Goal: Task Accomplishment & Management: Complete application form

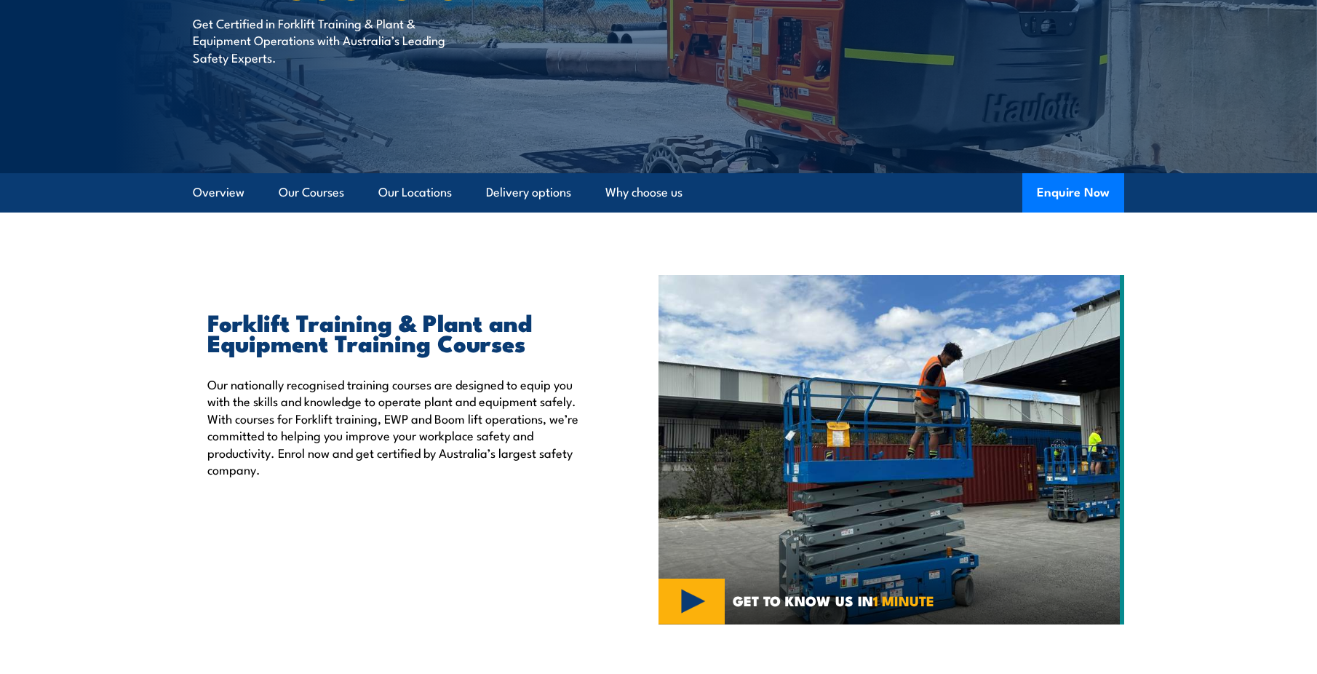
scroll to position [218, 0]
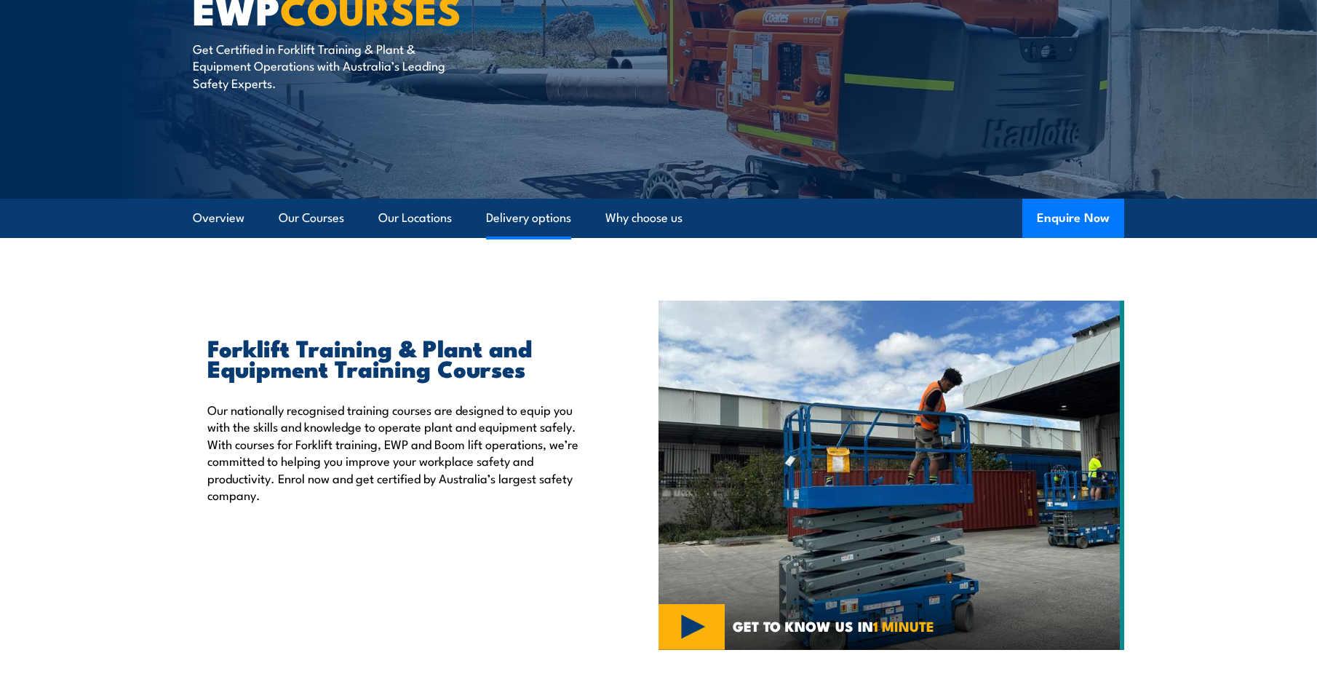
click at [498, 215] on link "Delivery options" at bounding box center [528, 218] width 85 height 39
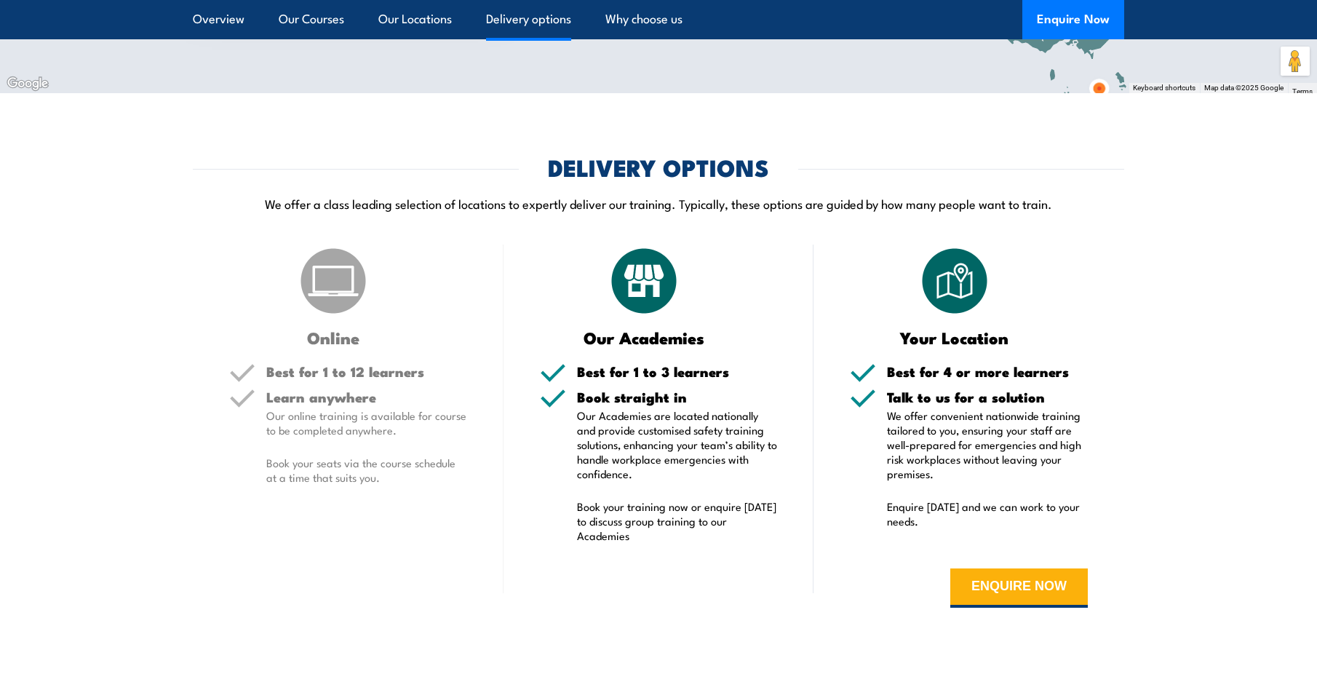
scroll to position [3177, 0]
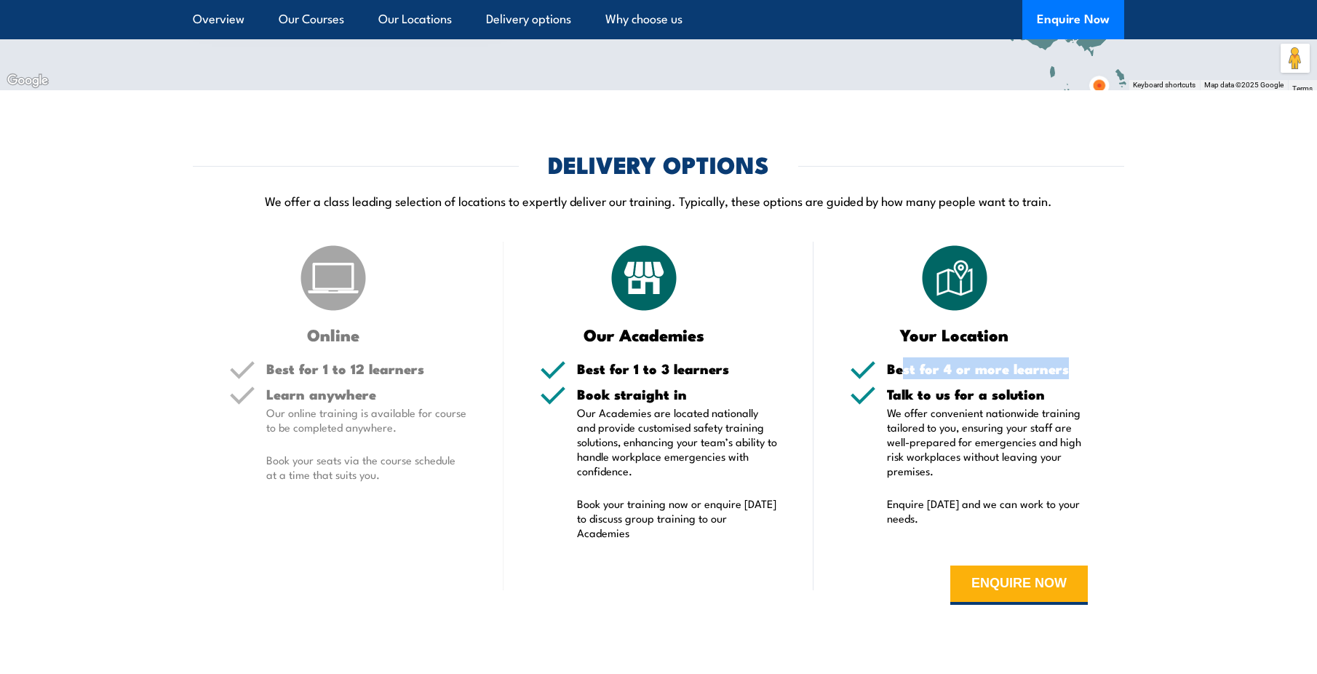
drag, startPoint x: 902, startPoint y: 364, endPoint x: 1066, endPoint y: 375, distance: 164.0
click at [1066, 375] on h5 "Best for 4 or more learners" at bounding box center [987, 369] width 201 height 14
click at [1066, 378] on div "Best for 4 or more learners" at bounding box center [987, 374] width 201 height 25
click at [1058, 391] on h5 "Talk to us for a solution" at bounding box center [987, 394] width 201 height 14
click at [997, 410] on p "We offer convenient nationwide training tailored to you, ensuring your staff ar…" at bounding box center [987, 441] width 201 height 73
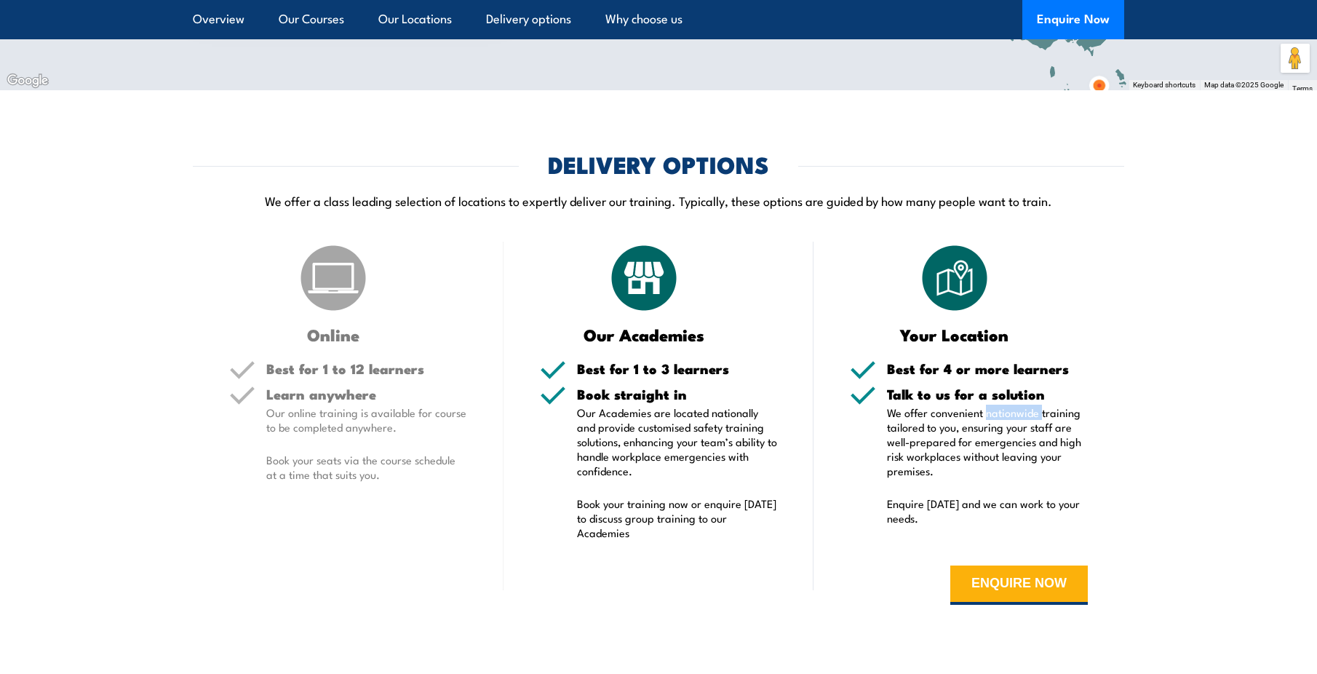
click at [997, 410] on p "We offer convenient nationwide training tailored to you, ensuring your staff ar…" at bounding box center [987, 441] width 201 height 73
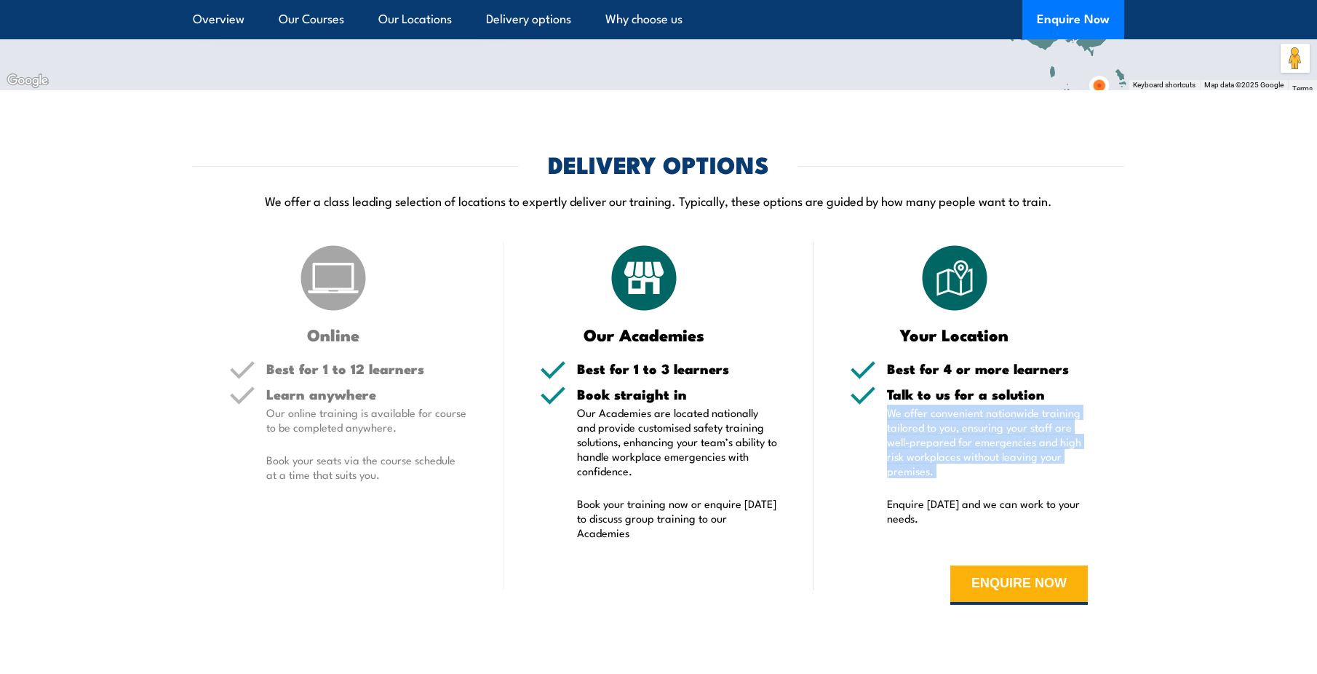
click at [997, 410] on p "We offer convenient nationwide training tailored to you, ensuring your staff ar…" at bounding box center [987, 441] width 201 height 73
drag, startPoint x: 997, startPoint y: 410, endPoint x: 895, endPoint y: 448, distance: 108.6
click at [895, 448] on p "We offer convenient nationwide training tailored to you, ensuring your staff ar…" at bounding box center [987, 441] width 201 height 73
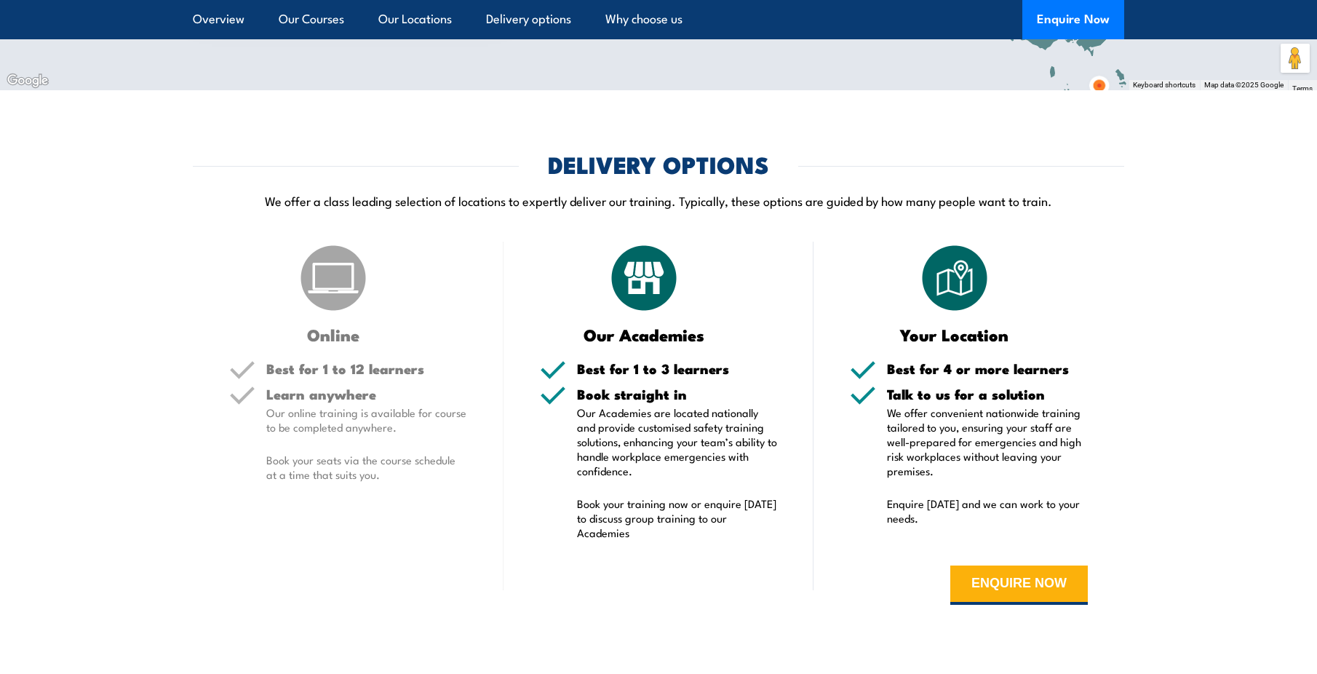
click at [684, 428] on p "Our Academies are located nationally and provide customised safety training sol…" at bounding box center [677, 441] width 201 height 73
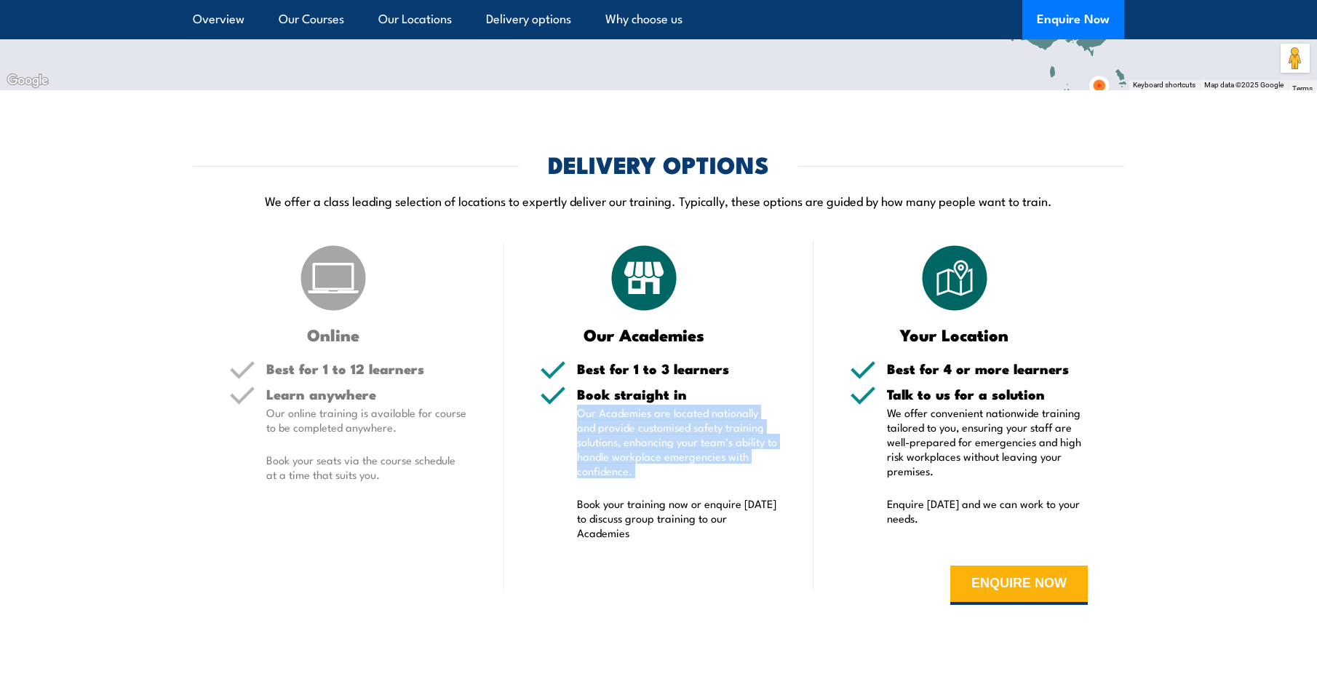
click at [684, 428] on p "Our Academies are located nationally and provide customised safety training sol…" at bounding box center [677, 441] width 201 height 73
drag, startPoint x: 684, startPoint y: 428, endPoint x: 673, endPoint y: 461, distance: 34.5
click at [673, 461] on p "Our Academies are located nationally and provide customised safety training sol…" at bounding box center [677, 441] width 201 height 73
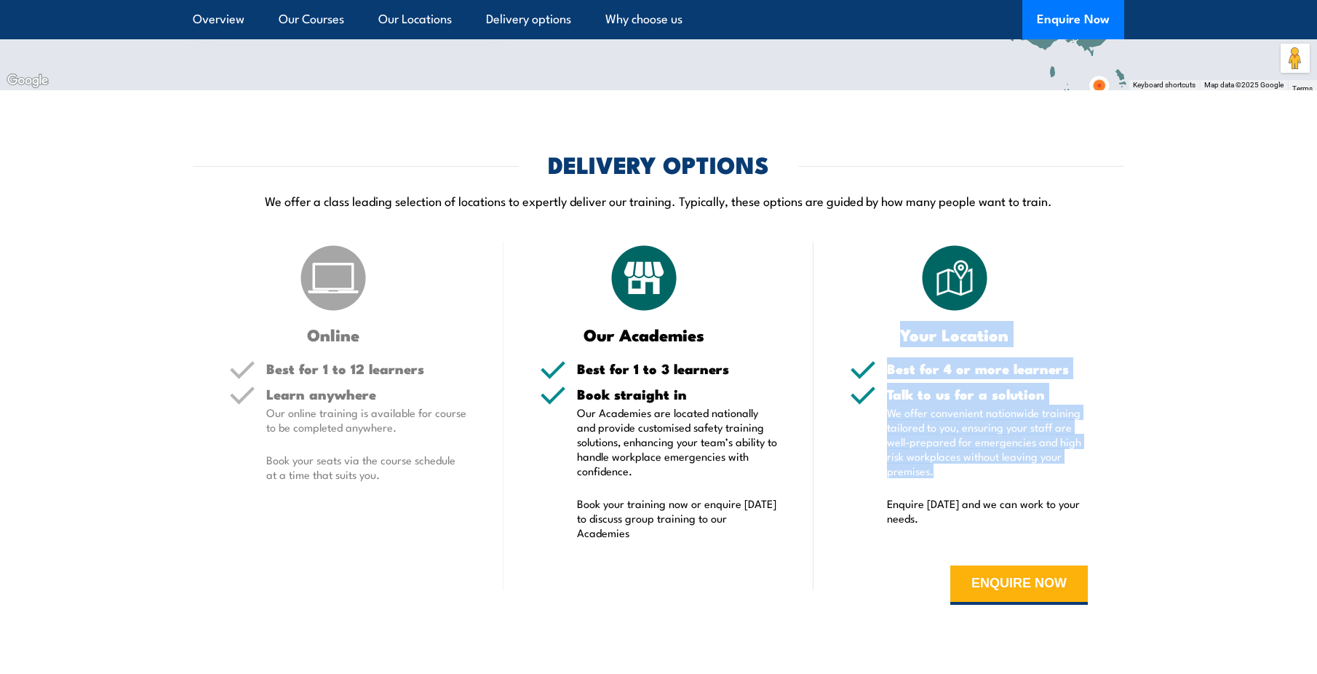
drag, startPoint x: 952, startPoint y: 475, endPoint x: 892, endPoint y: 331, distance: 156.2
click at [892, 331] on div "Your Location Best for 4 or more learners Talk to us for a solution We offer co…" at bounding box center [968, 434] width 311 height 385
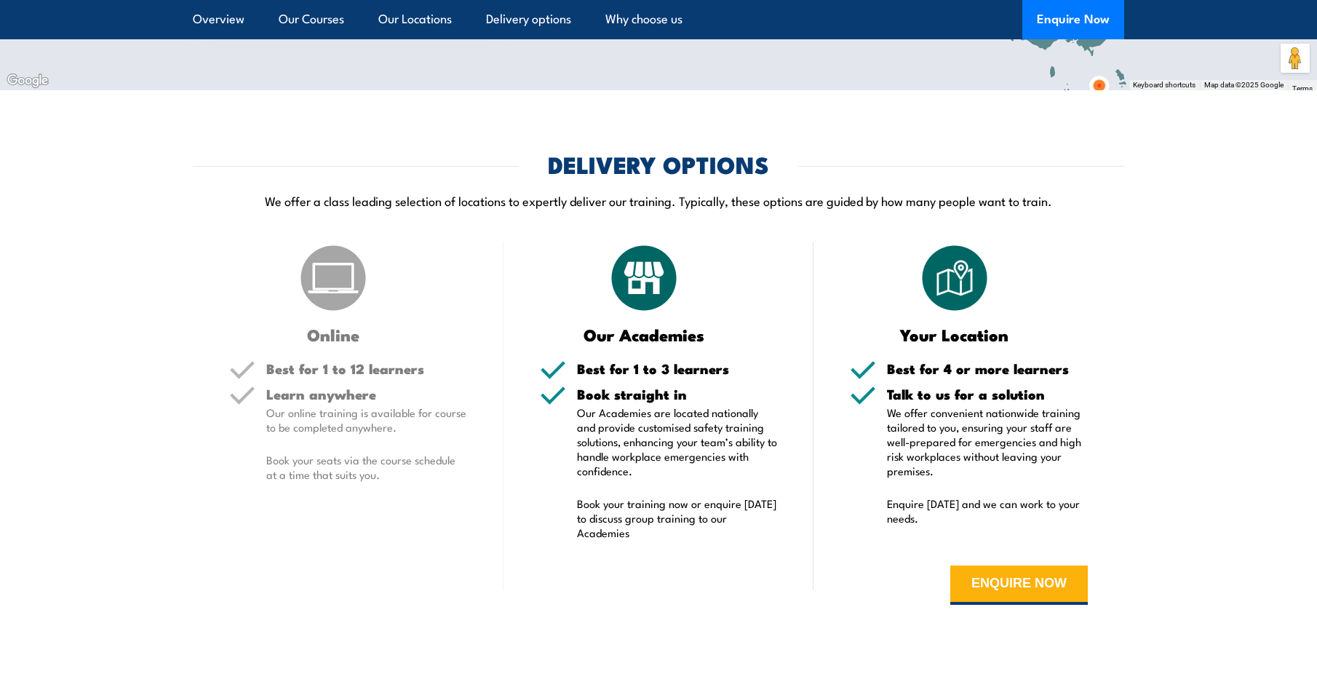
drag, startPoint x: 892, startPoint y: 331, endPoint x: 936, endPoint y: 478, distance: 153.5
click at [936, 478] on div "Talk to us for a solution We offer convenient nationwide training tailored to y…" at bounding box center [987, 465] width 201 height 156
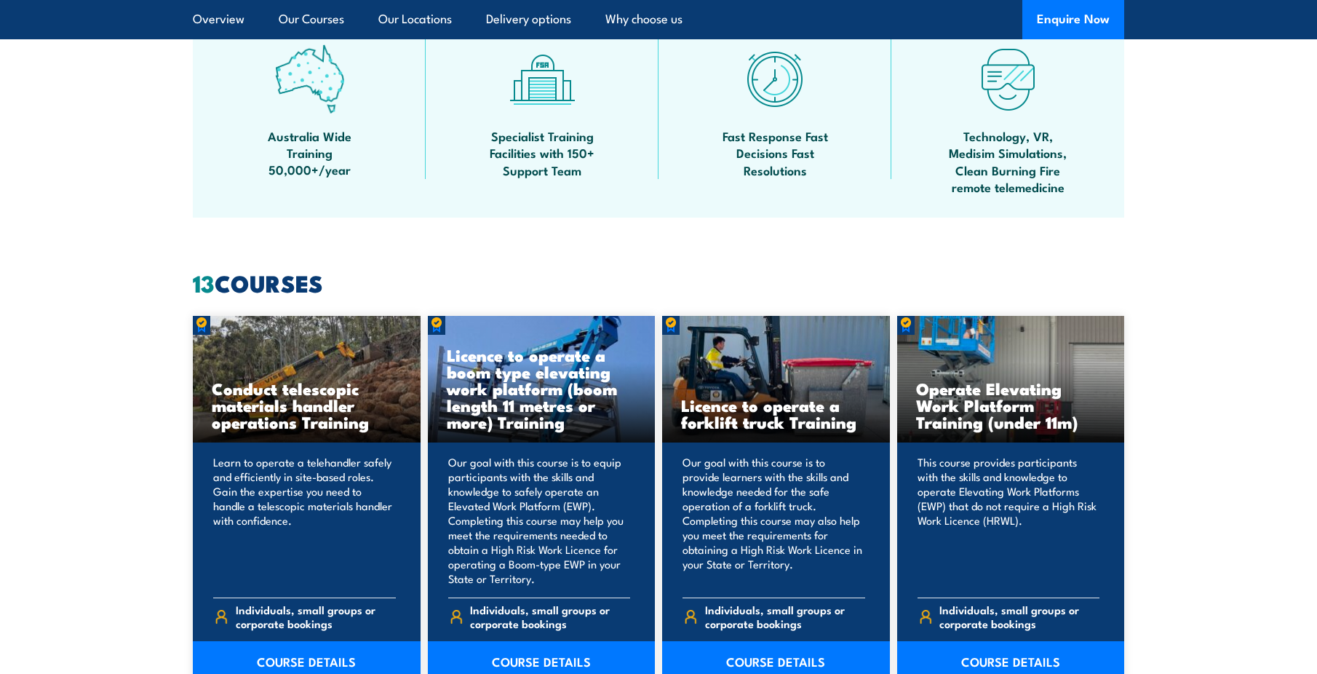
scroll to position [994, 0]
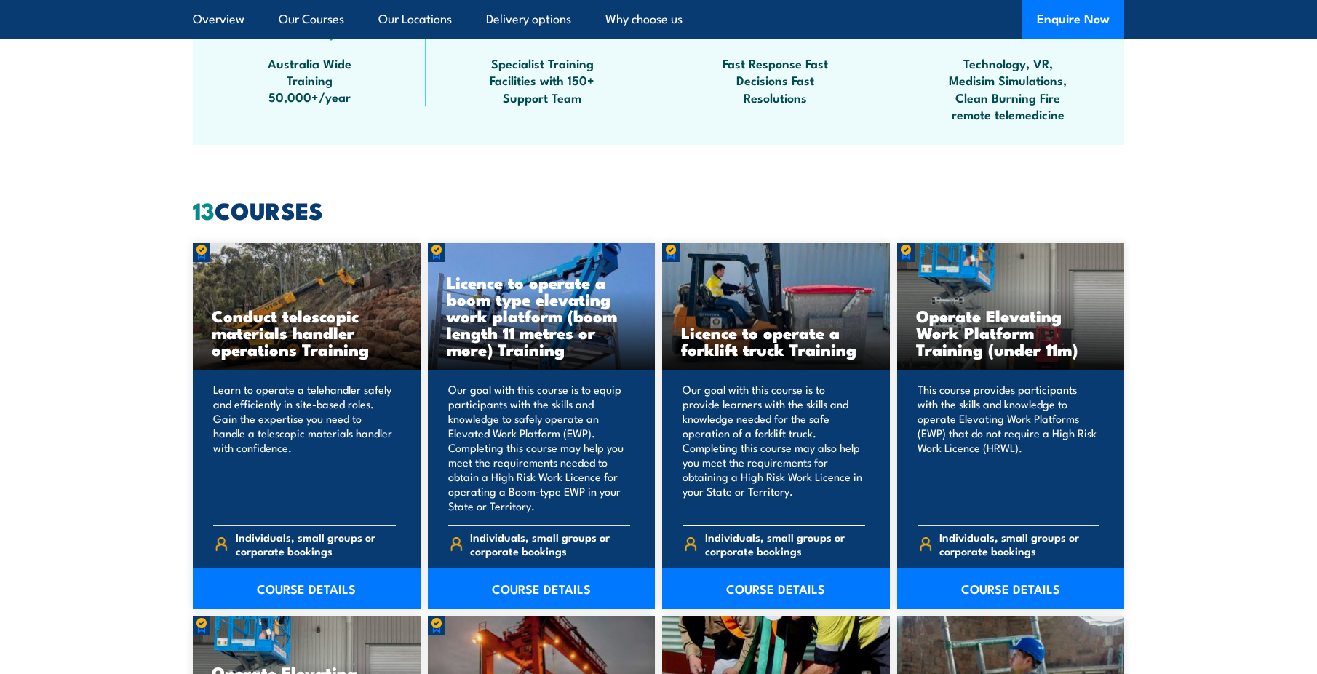
click at [816, 443] on p "Our goal with this course is to provide learners with the skills and knowledge …" at bounding box center [773, 447] width 183 height 131
click at [777, 590] on link "COURSE DETAILS" at bounding box center [776, 588] width 228 height 41
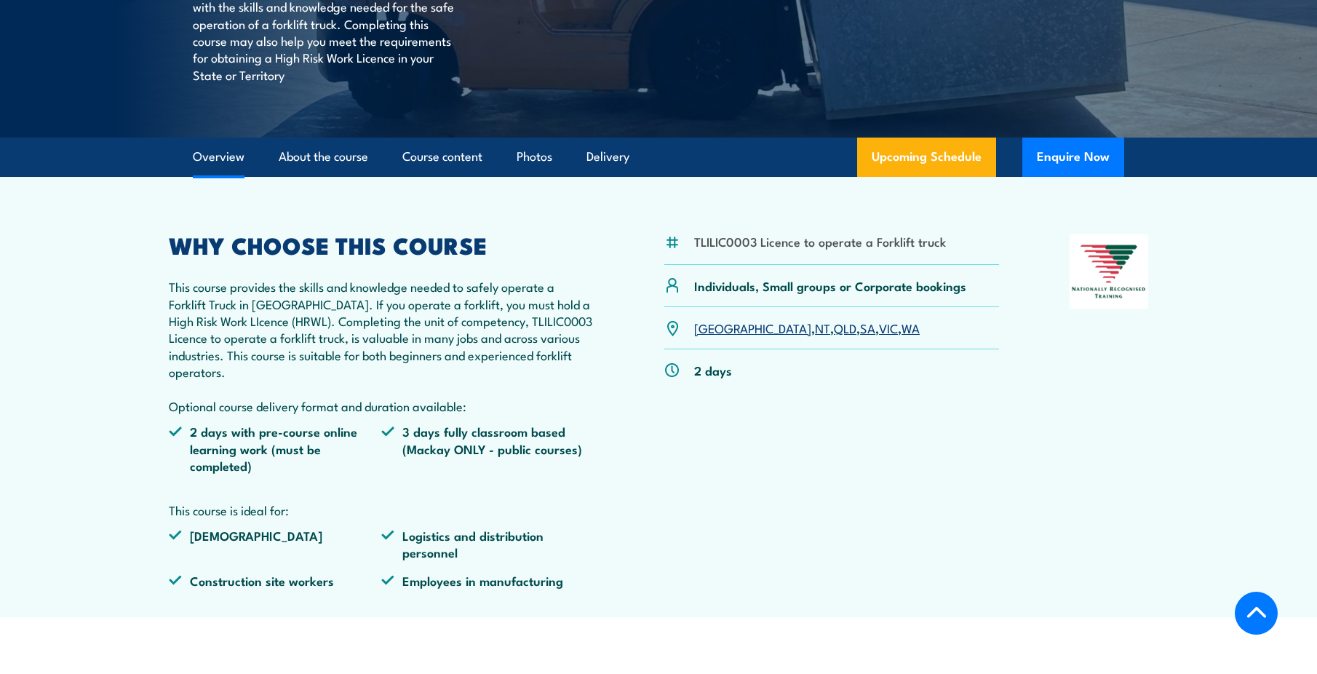
scroll to position [364, 0]
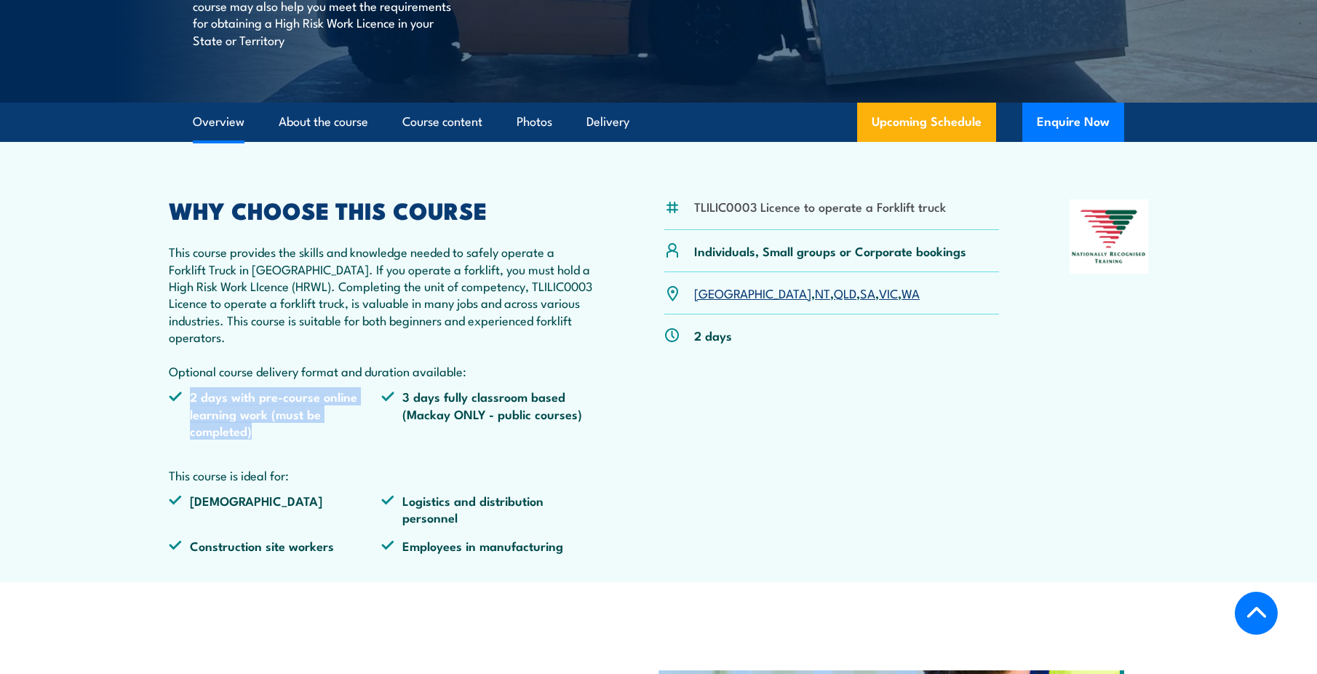
drag, startPoint x: 275, startPoint y: 434, endPoint x: 193, endPoint y: 397, distance: 89.9
click at [193, 397] on li "2 days with pre-course online learning work (must be completed)" at bounding box center [275, 413] width 212 height 51
click at [1058, 123] on button "Enquire Now" at bounding box center [1073, 122] width 102 height 39
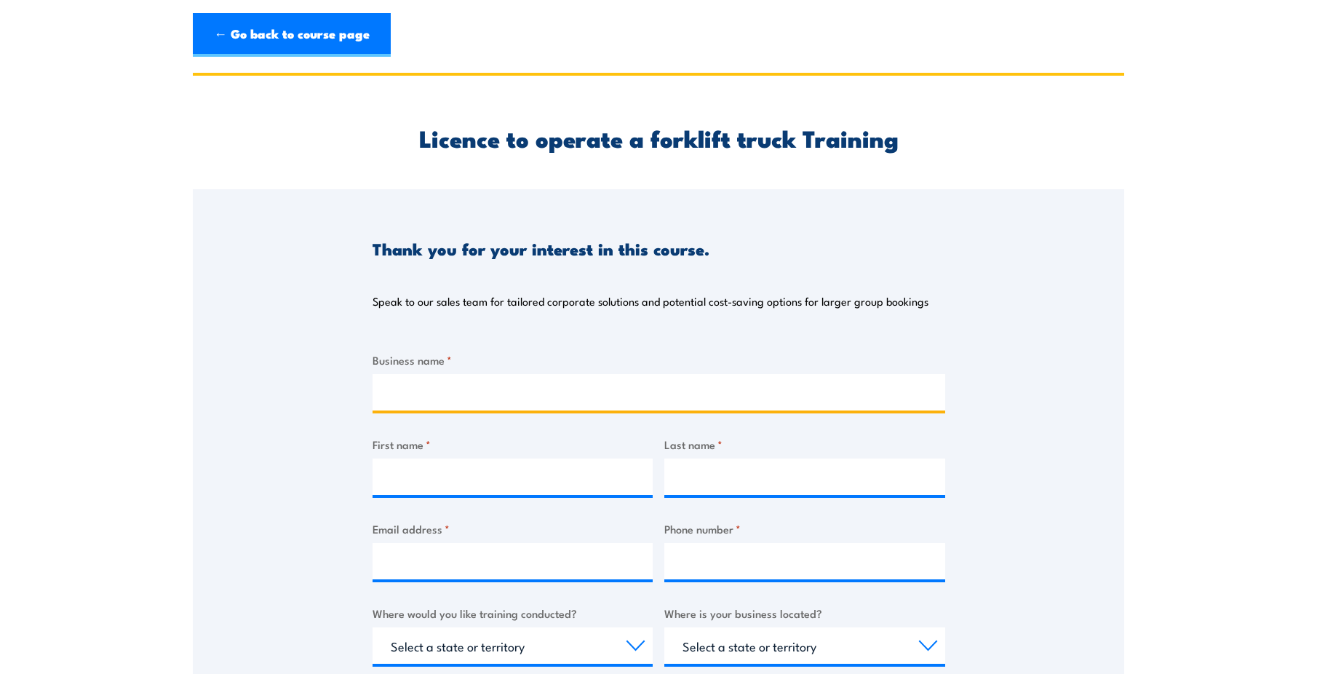
click at [553, 402] on input "Business name *" at bounding box center [658, 392] width 573 height 36
type input "National Parks & Wildlife Service - Flight Operations Unit"
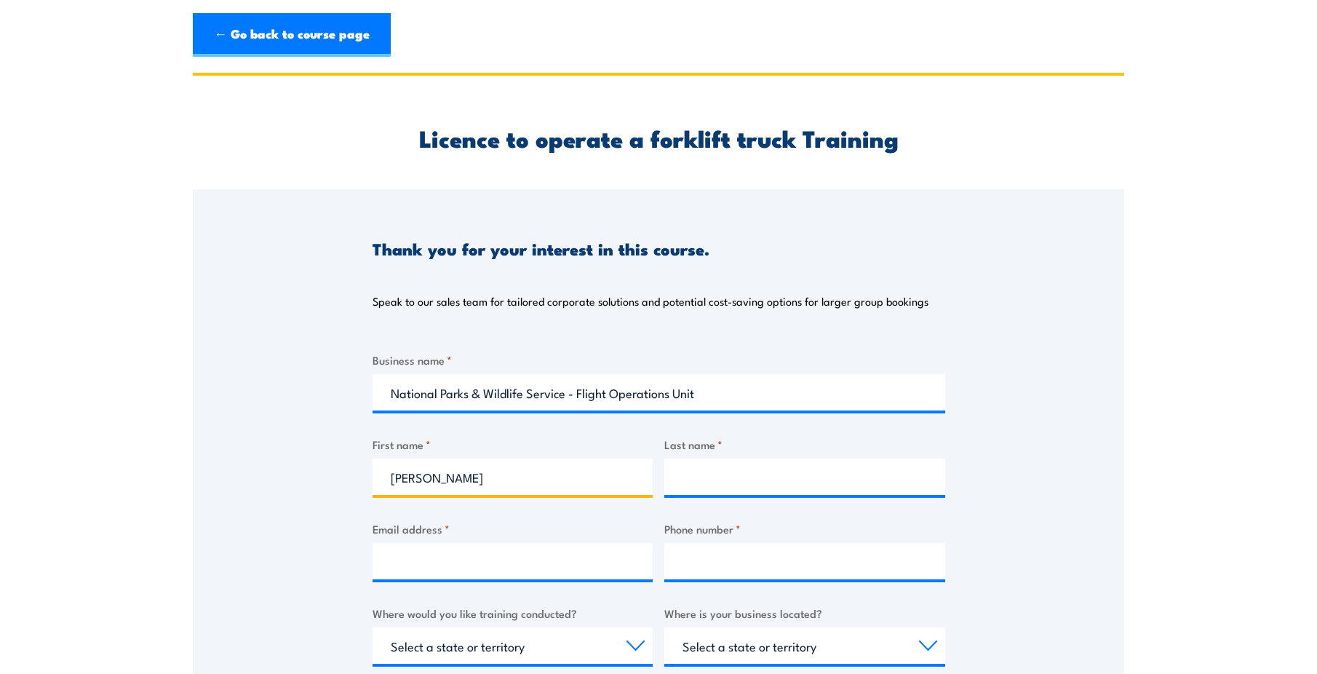
type input "[PERSON_NAME]"
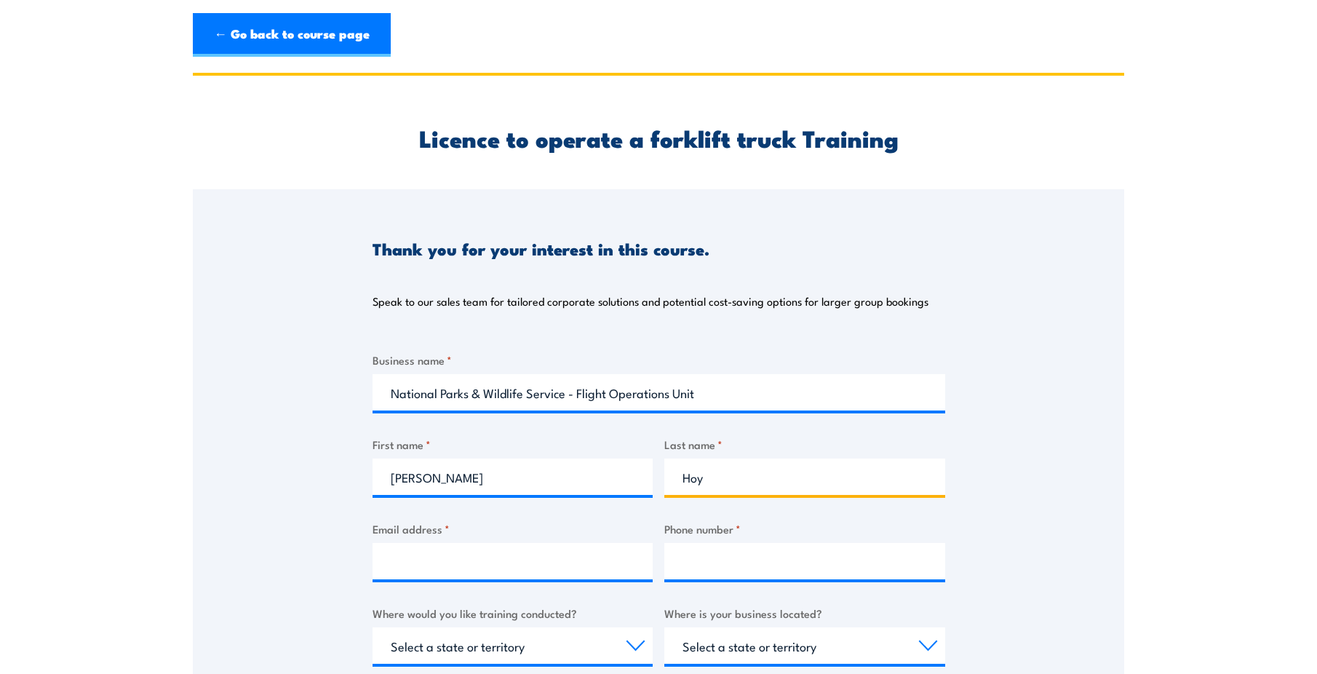
type input "Hoy"
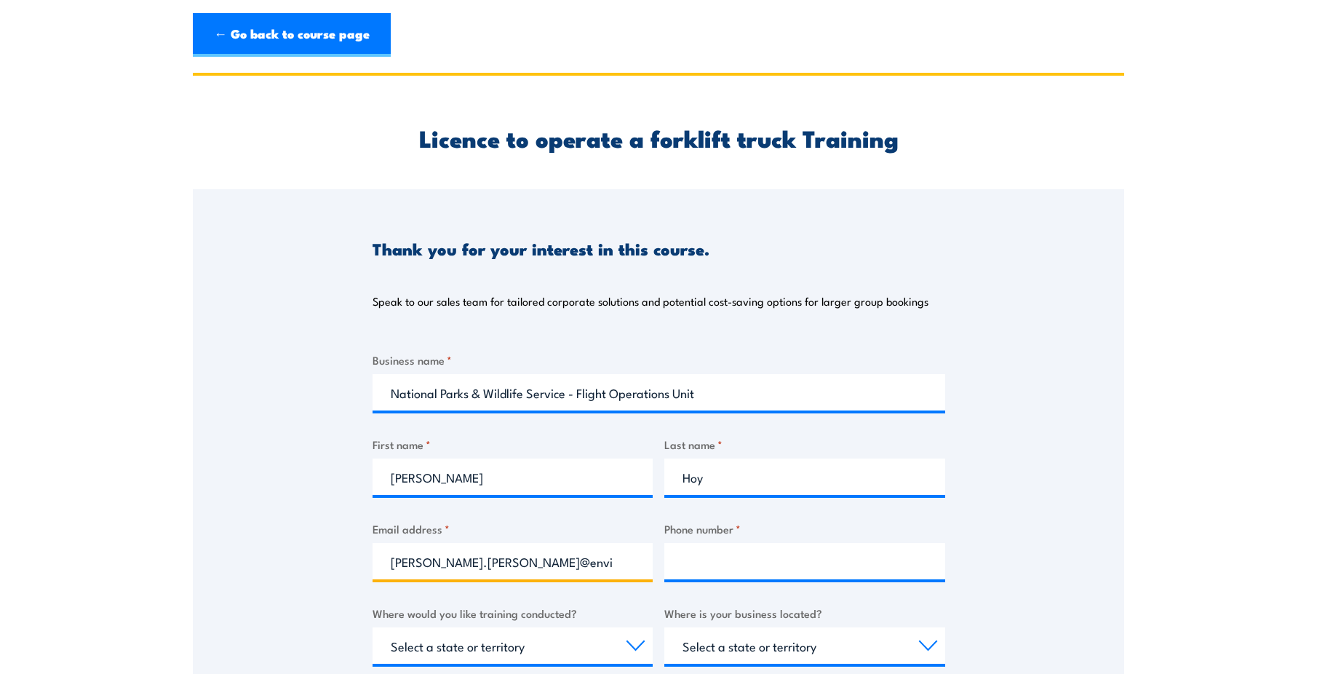
type input "[PERSON_NAME][EMAIL_ADDRESS][PERSON_NAME][DOMAIN_NAME]"
type input "0409497485"
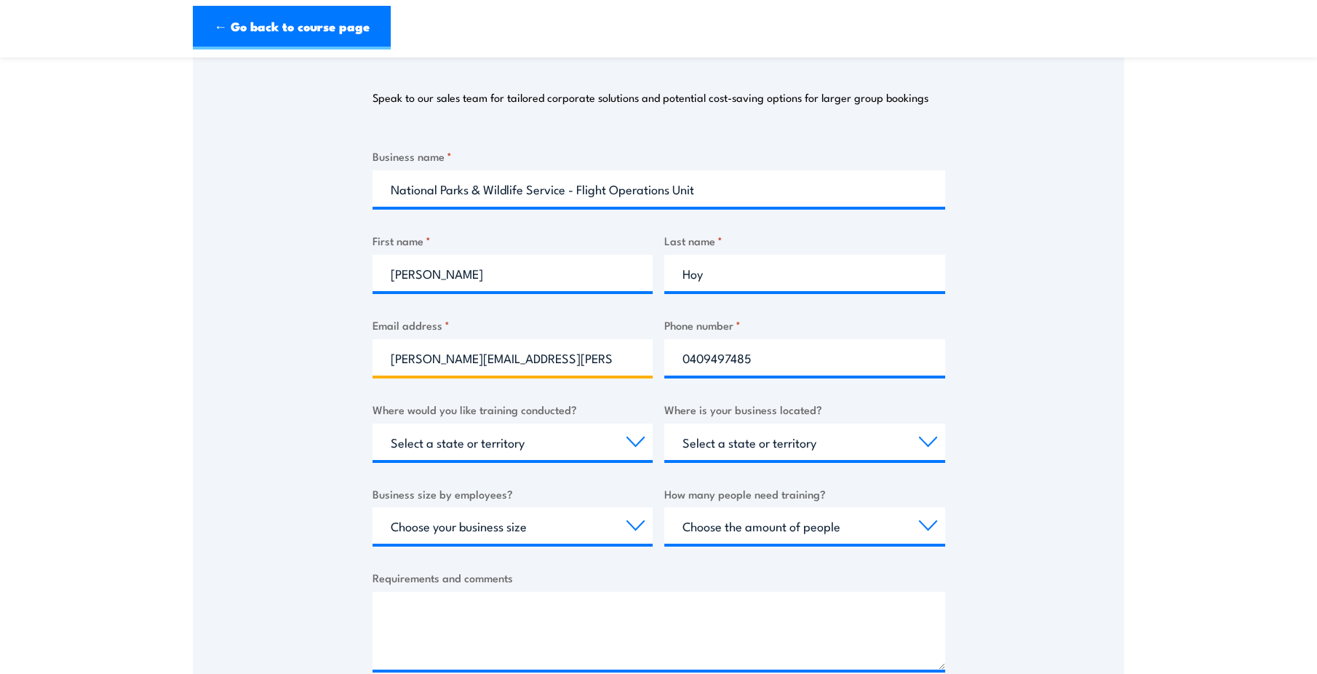
scroll to position [218, 0]
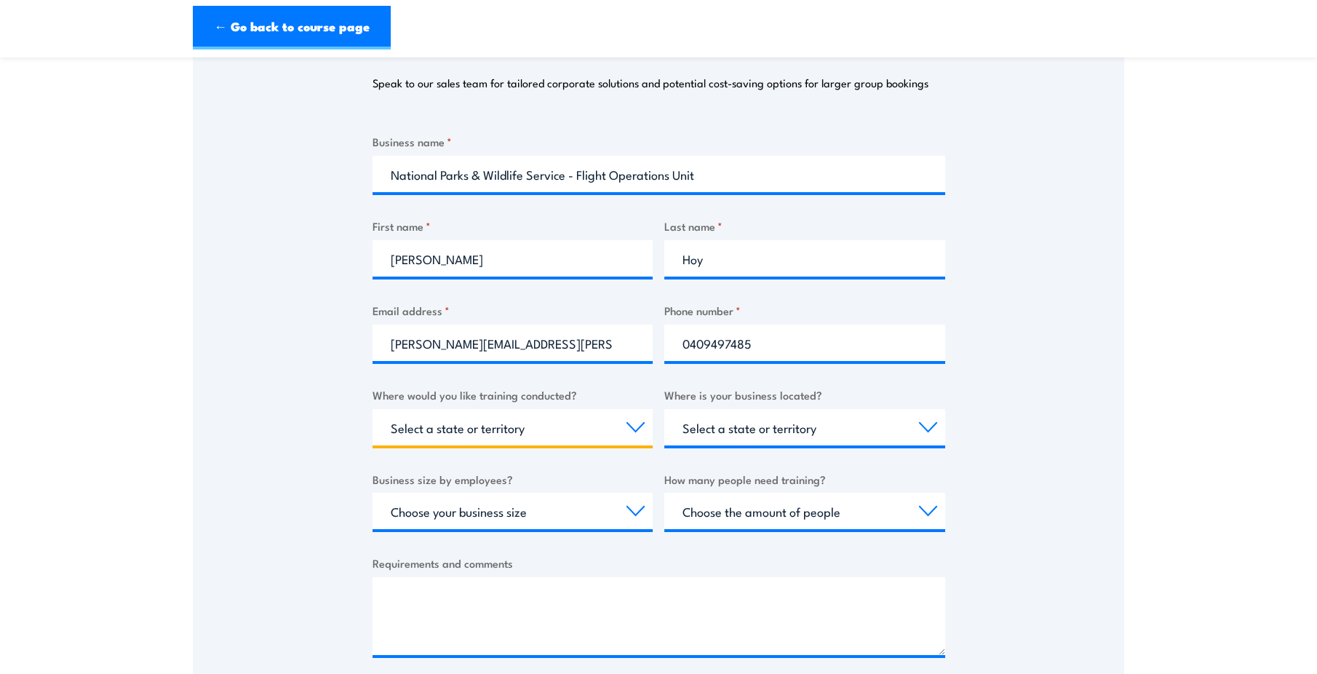
click at [525, 429] on select "Select a state or territory Nationally - multiple locations [GEOGRAPHIC_DATA] […" at bounding box center [512, 427] width 281 height 36
select select "[GEOGRAPHIC_DATA]"
click at [372, 409] on select "Select a state or territory Nationally - multiple locations [GEOGRAPHIC_DATA] […" at bounding box center [512, 427] width 281 height 36
click at [845, 431] on select "Select a state or territory [GEOGRAPHIC_DATA] [GEOGRAPHIC_DATA] [GEOGRAPHIC_DAT…" at bounding box center [804, 427] width 281 height 36
select select "[GEOGRAPHIC_DATA]"
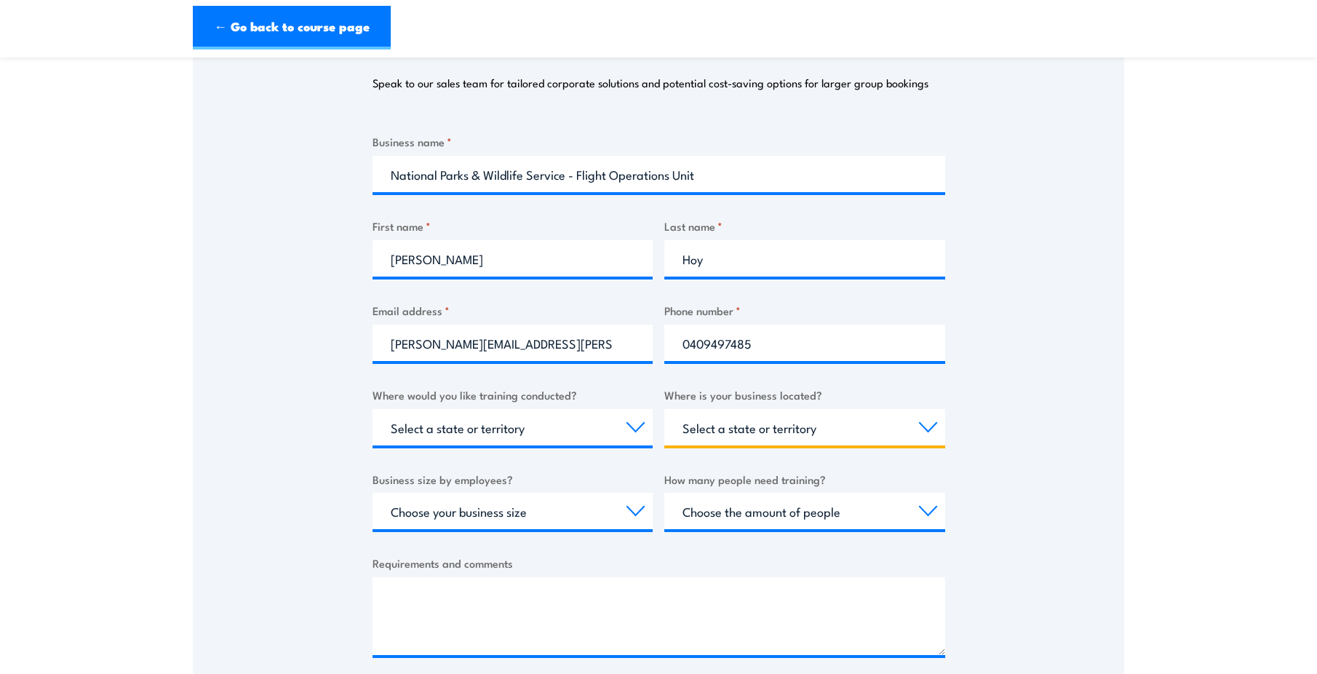
click at [664, 409] on select "Select a state or territory [GEOGRAPHIC_DATA] [GEOGRAPHIC_DATA] [GEOGRAPHIC_DAT…" at bounding box center [804, 427] width 281 height 36
click at [605, 527] on select "Choose your business size 1 to 19 20 to 199 200+" at bounding box center [512, 510] width 281 height 36
select select "20 to 199"
click at [372, 492] on select "Choose your business size 1 to 19 20 to 199 200+" at bounding box center [512, 510] width 281 height 36
click at [874, 514] on select "Choose the amount of people 1 to 4 5 to 19 20+" at bounding box center [804, 510] width 281 height 36
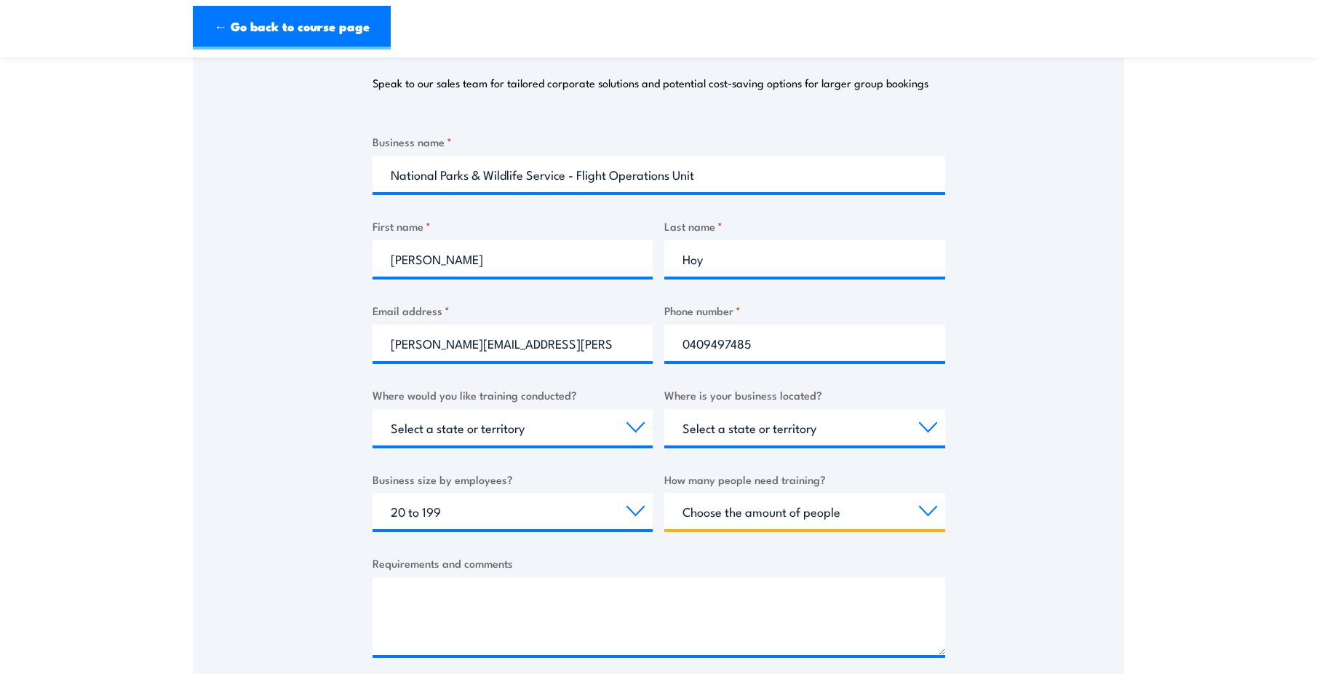
select select "5 to 19"
click at [664, 492] on select "Choose the amount of people 1 to 4 5 to 19 20+" at bounding box center [804, 510] width 281 height 36
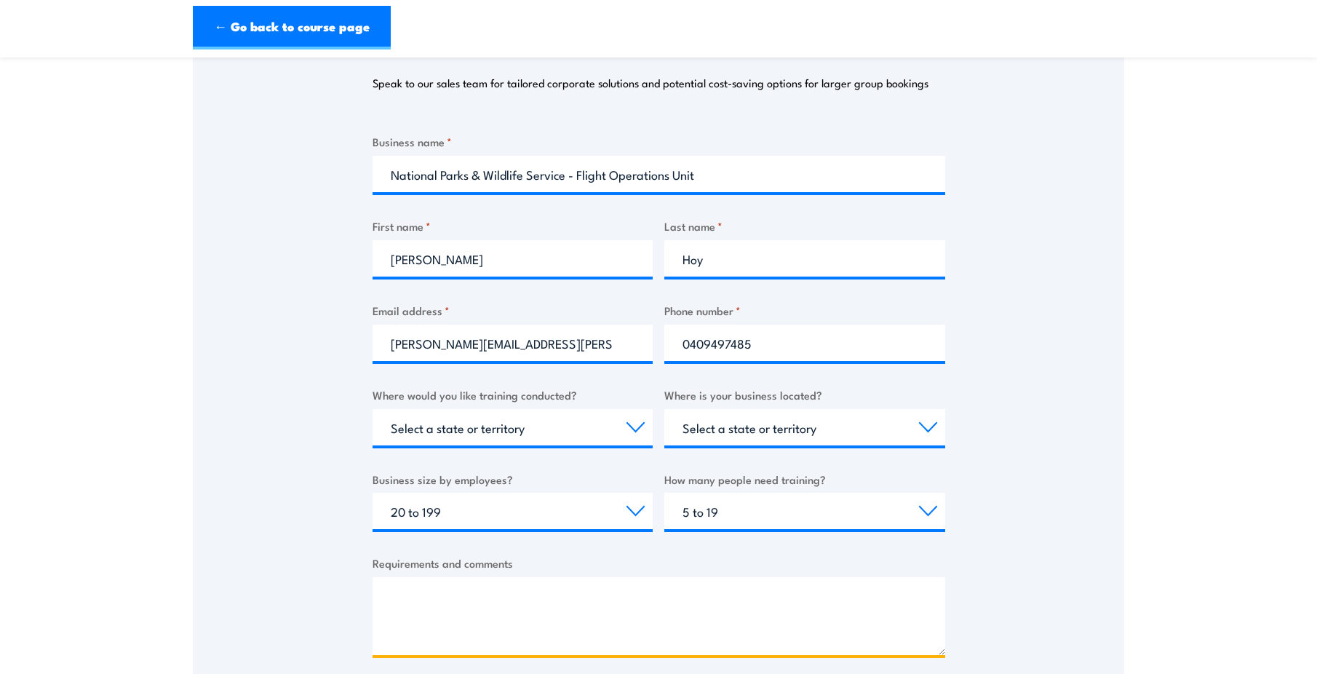
drag, startPoint x: 714, startPoint y: 615, endPoint x: 701, endPoint y: 619, distance: 12.9
click at [713, 615] on textarea "Requirements and comments" at bounding box center [658, 616] width 573 height 78
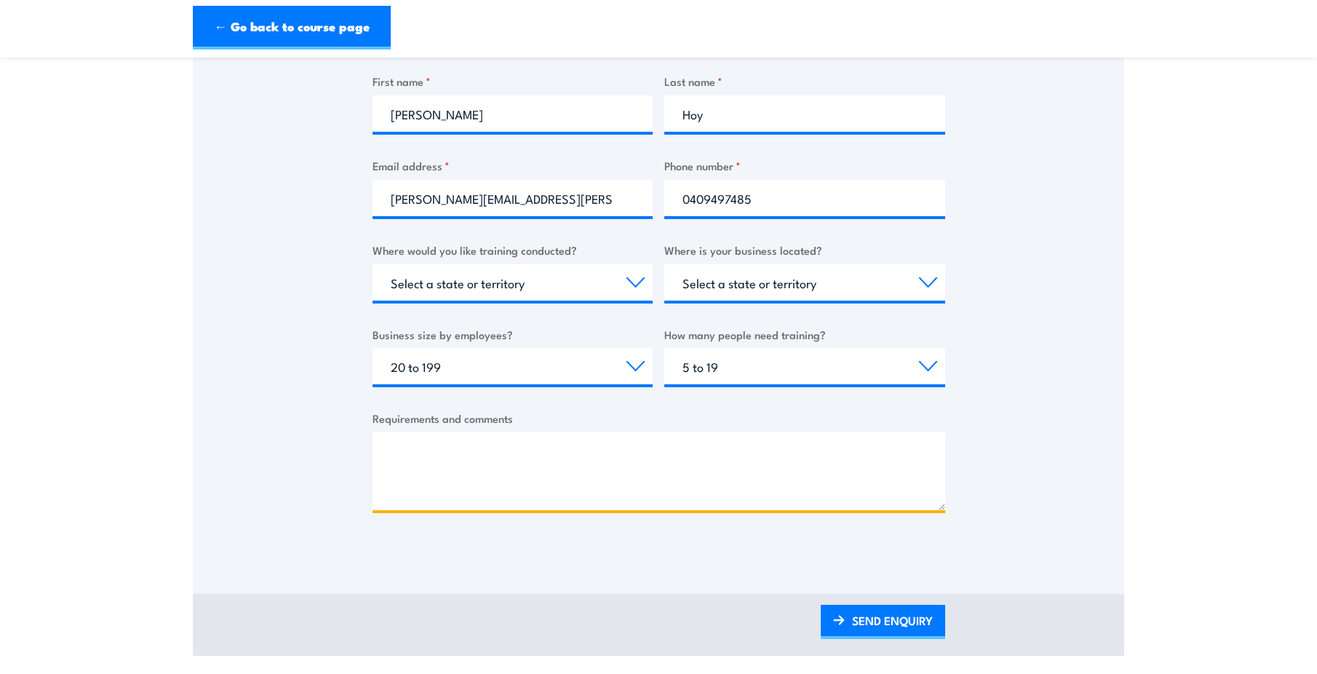
scroll to position [364, 0]
click at [447, 446] on textarea "Requirements and comments" at bounding box center [658, 470] width 573 height 78
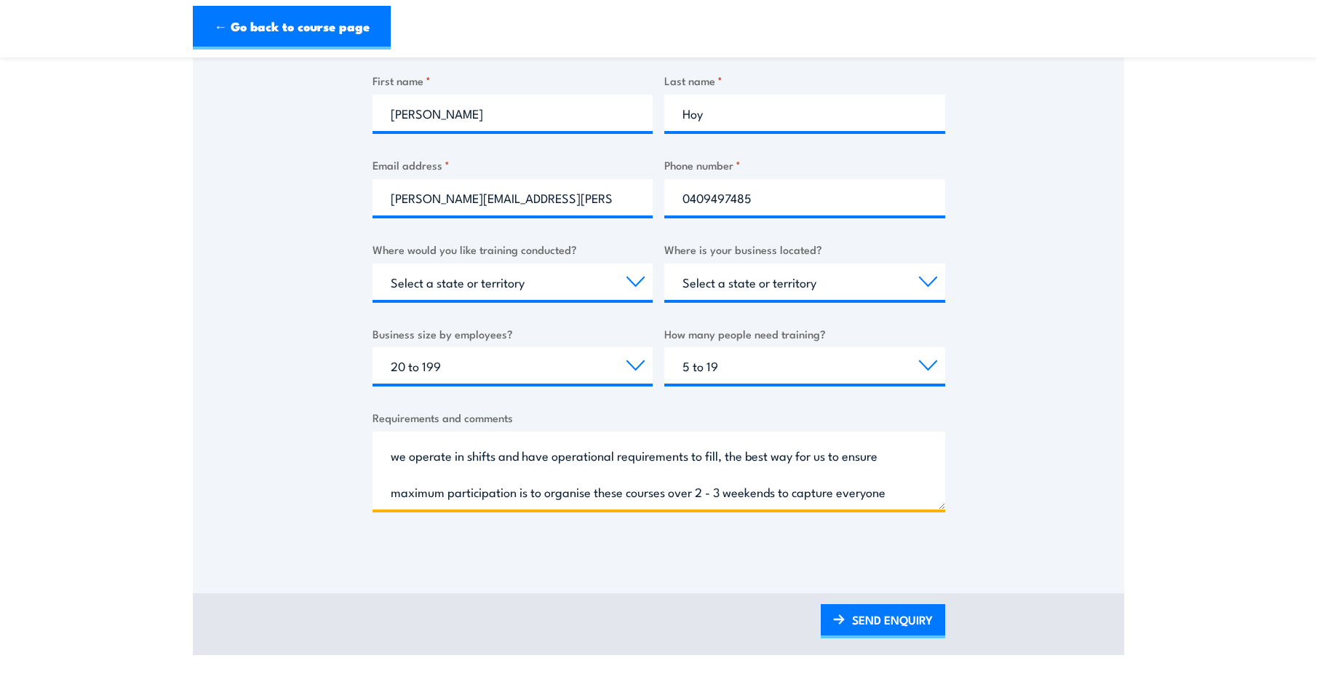
scroll to position [68, 0]
type textarea "I am looking to book forklift training for our pilots and aircrewman at [GEOGRA…"
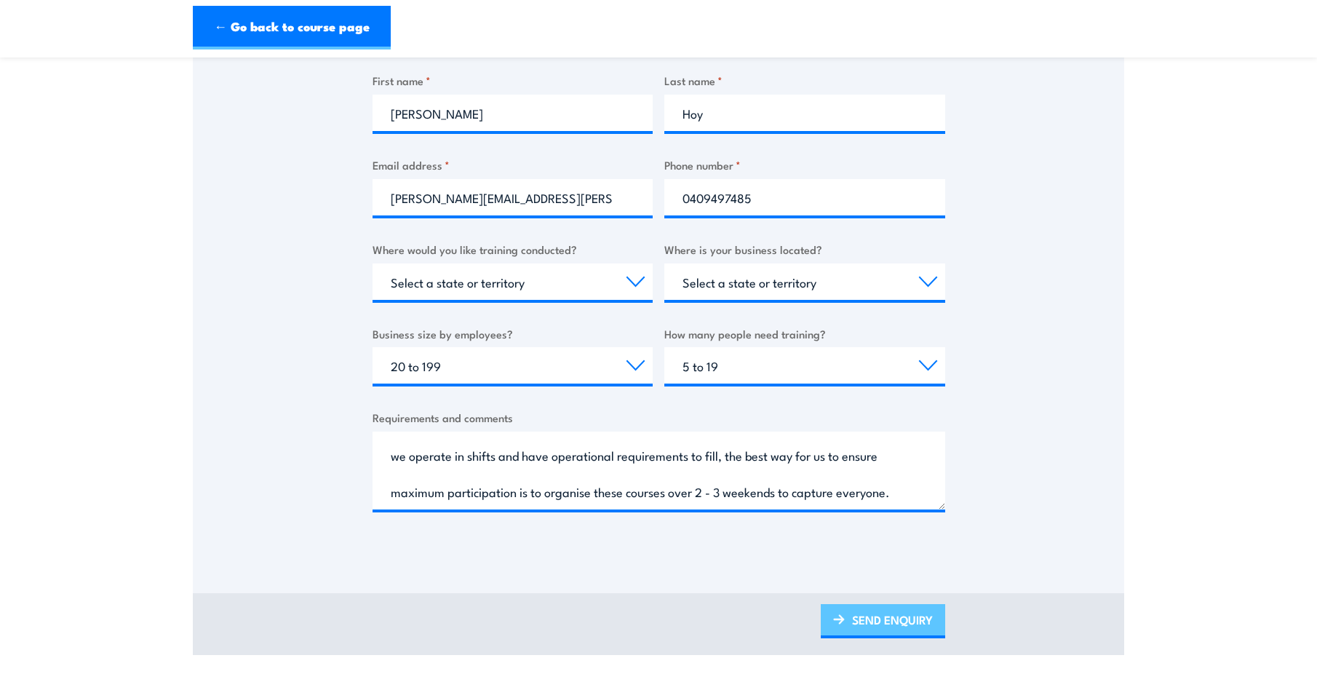
click at [840, 623] on img at bounding box center [839, 619] width 12 height 10
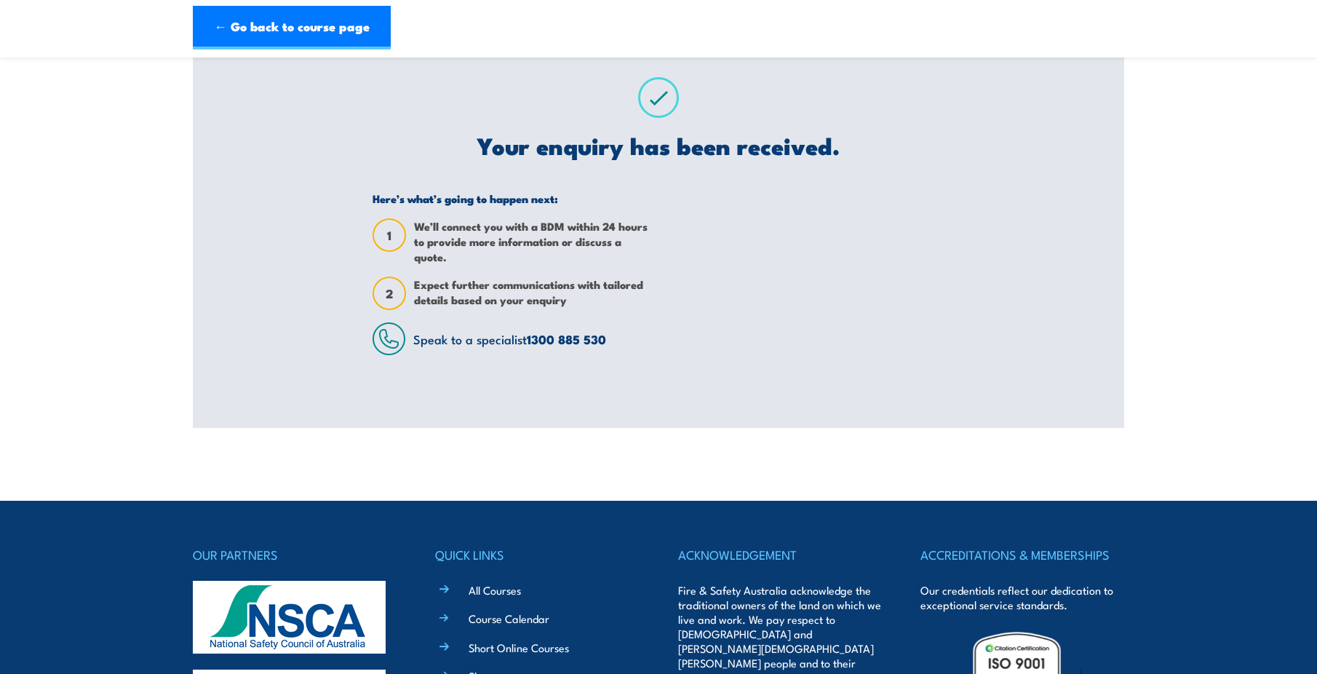
scroll to position [0, 0]
